Goal: Use online tool/utility: Utilize a website feature to perform a specific function

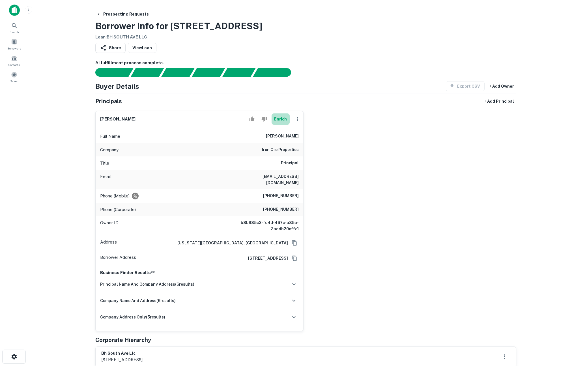
click at [282, 119] on button "Enrich" at bounding box center [280, 118] width 18 height 11
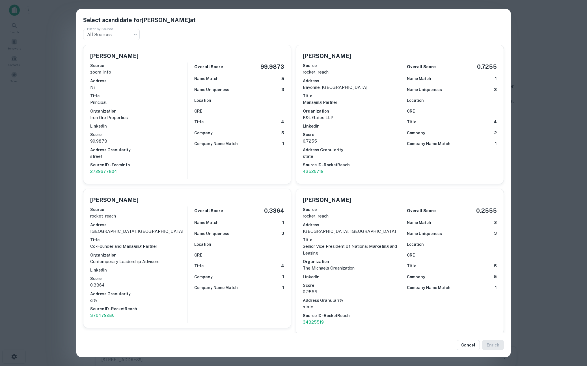
click at [48, 143] on div "Select a candidate for [PERSON_NAME] at Filter by Source All Sources *** Filter…" at bounding box center [293, 183] width 587 height 366
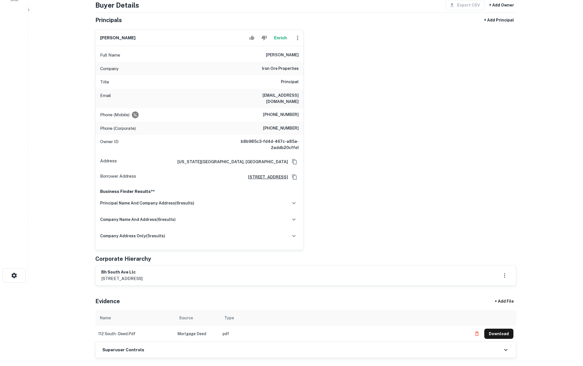
scroll to position [74, 0]
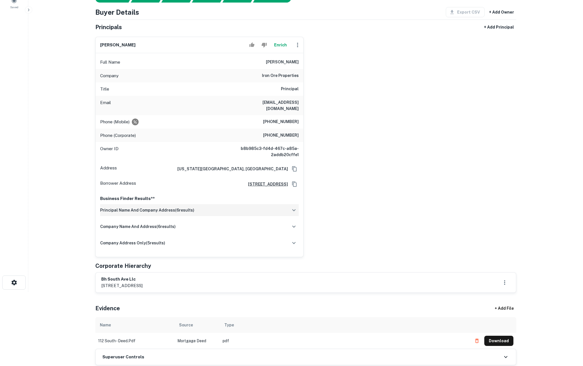
click at [265, 205] on div "principal name and company address ( 6 results)" at bounding box center [199, 210] width 198 height 12
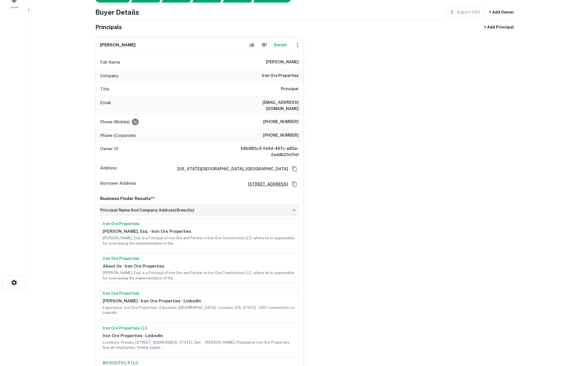
click at [265, 205] on div "principal name and company address ( 6 results)" at bounding box center [199, 210] width 198 height 12
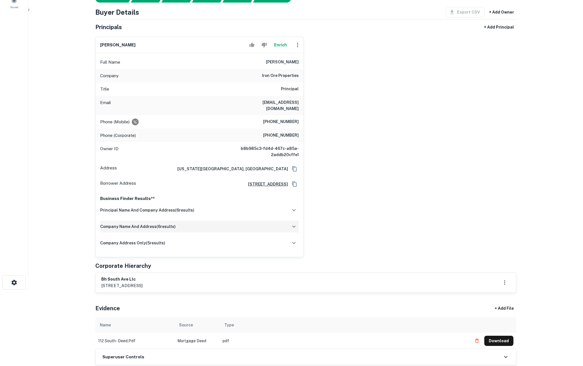
click at [257, 222] on div "company name and address ( 6 results)" at bounding box center [199, 227] width 198 height 12
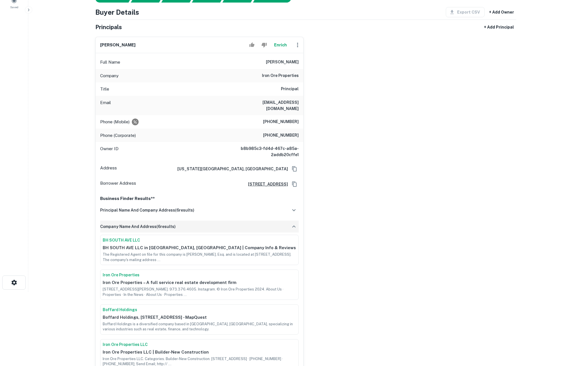
click at [257, 222] on div "company name and address ( 6 results)" at bounding box center [199, 227] width 198 height 12
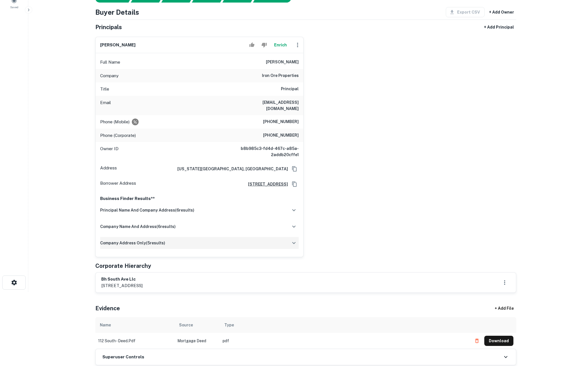
click at [251, 238] on div "company address only ( 5 results)" at bounding box center [199, 243] width 198 height 12
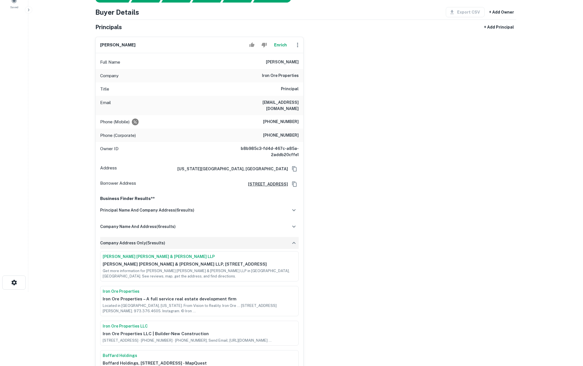
click at [251, 238] on div "company address only ( 5 results)" at bounding box center [199, 243] width 198 height 12
